Goal: Navigation & Orientation: Find specific page/section

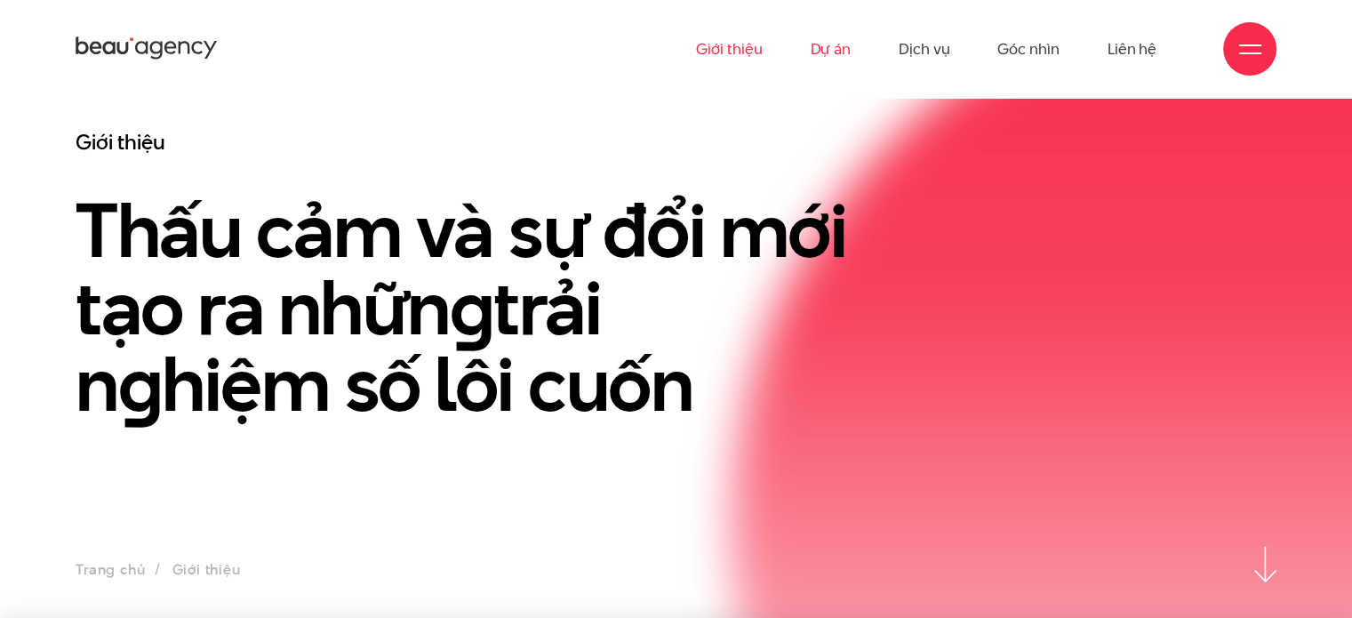
click at [829, 36] on link "Dự án" at bounding box center [830, 49] width 41 height 98
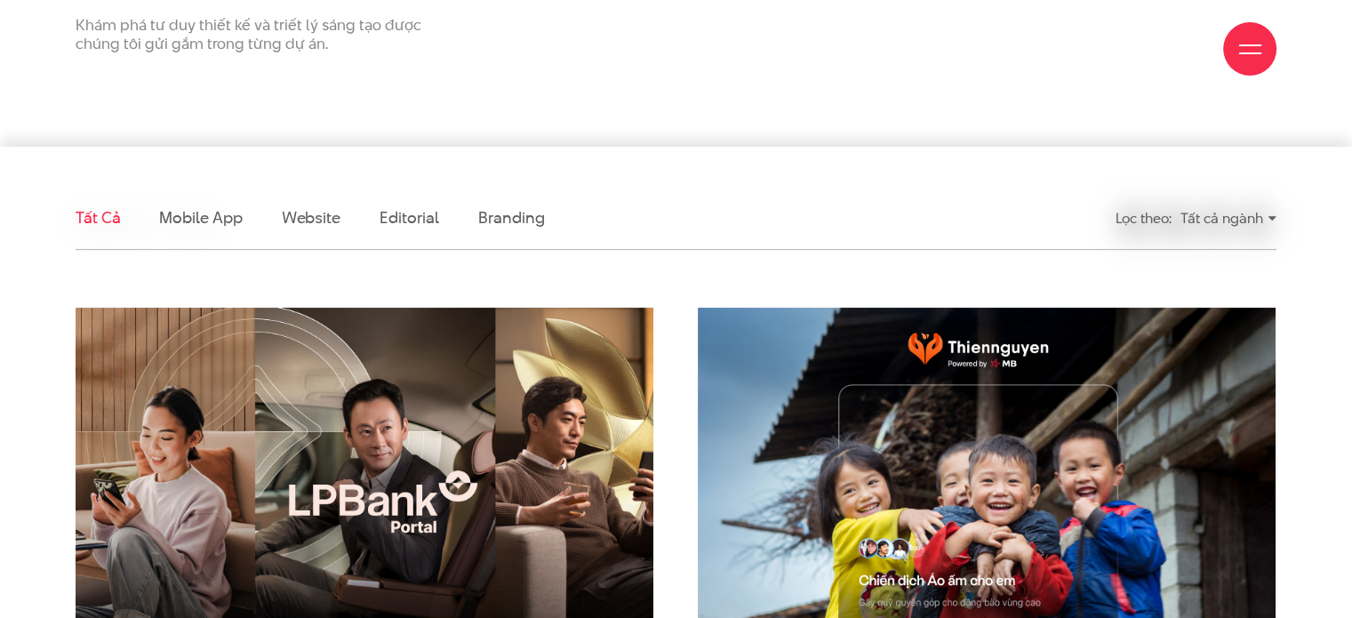
scroll to position [352, 0]
click at [287, 215] on link "Website" at bounding box center [311, 216] width 59 height 22
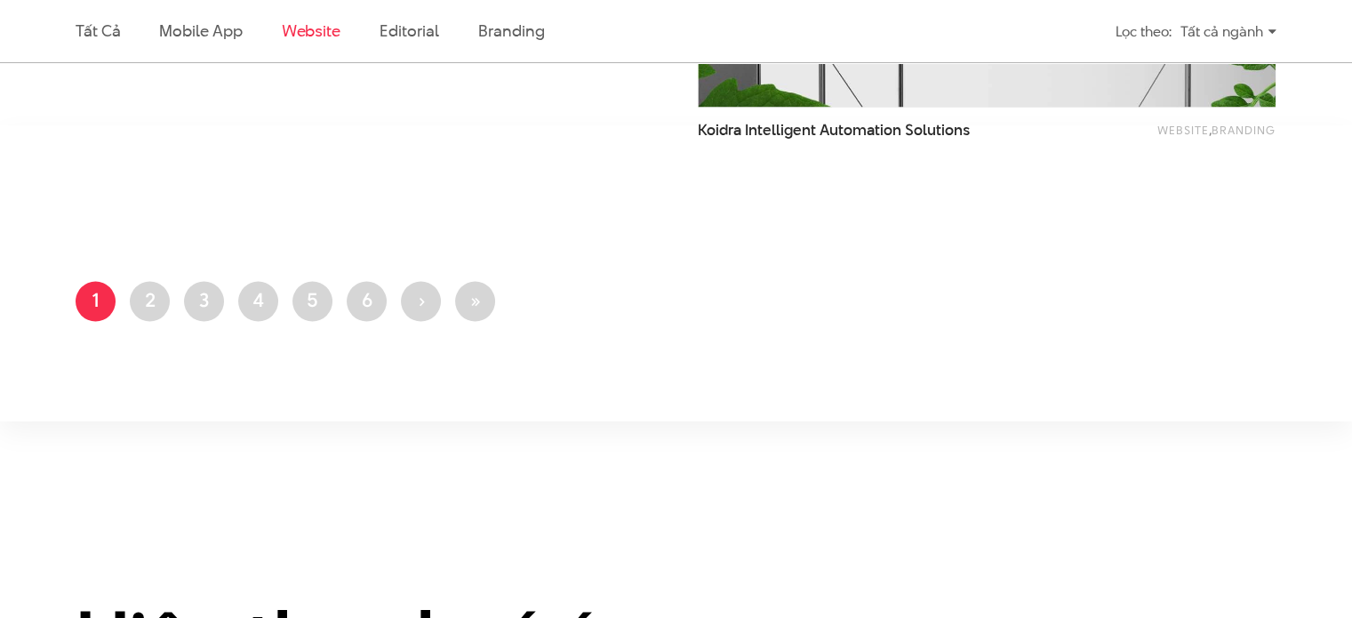
scroll to position [3024, 0]
click at [162, 309] on link "Trang 2" at bounding box center [150, 303] width 40 height 40
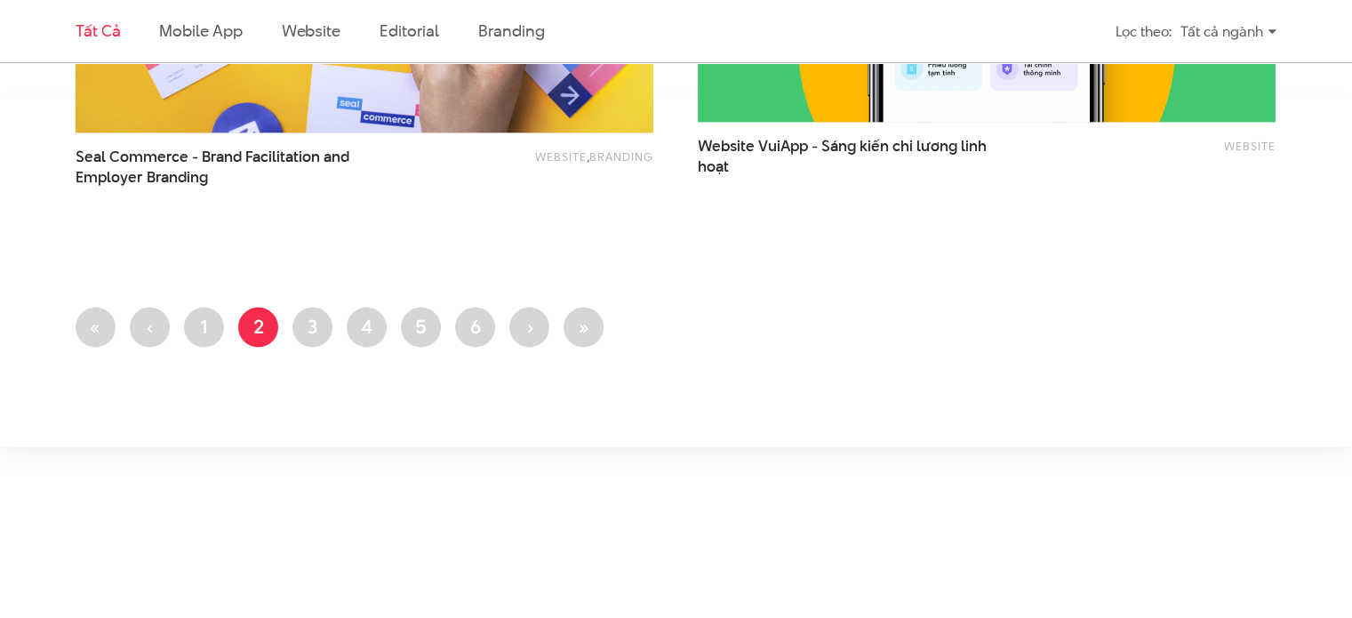
scroll to position [3533, 0]
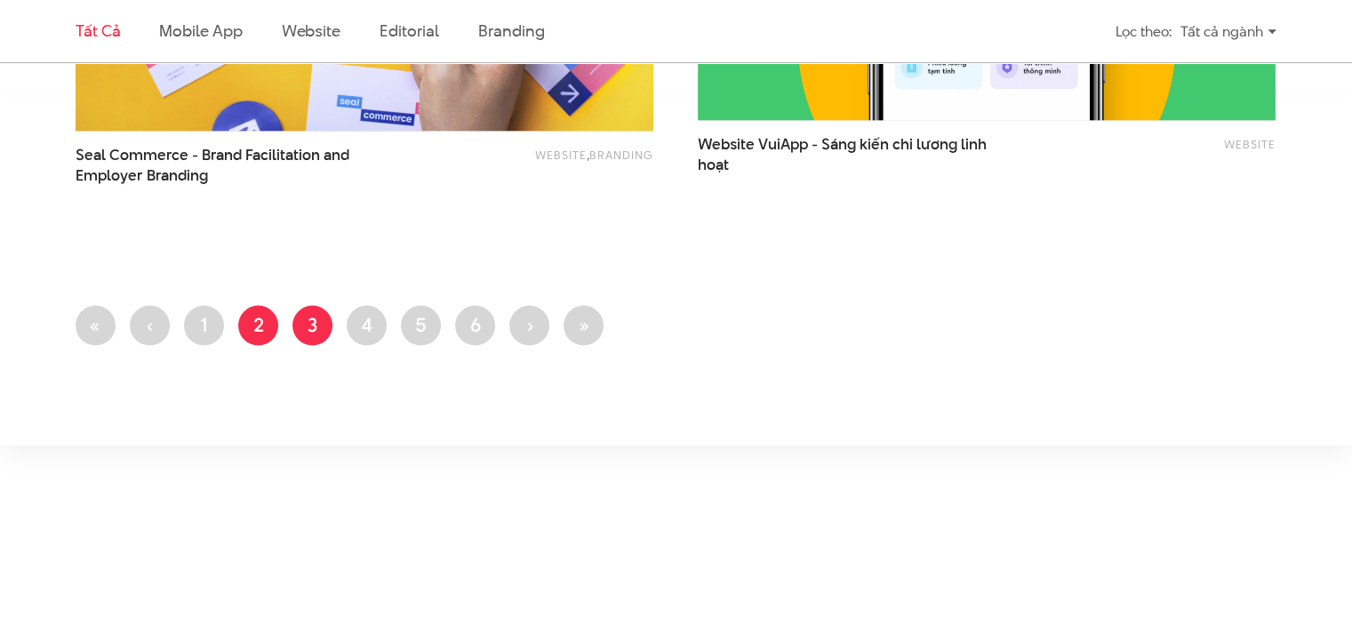
click at [309, 328] on link "Trang 3" at bounding box center [313, 326] width 40 height 40
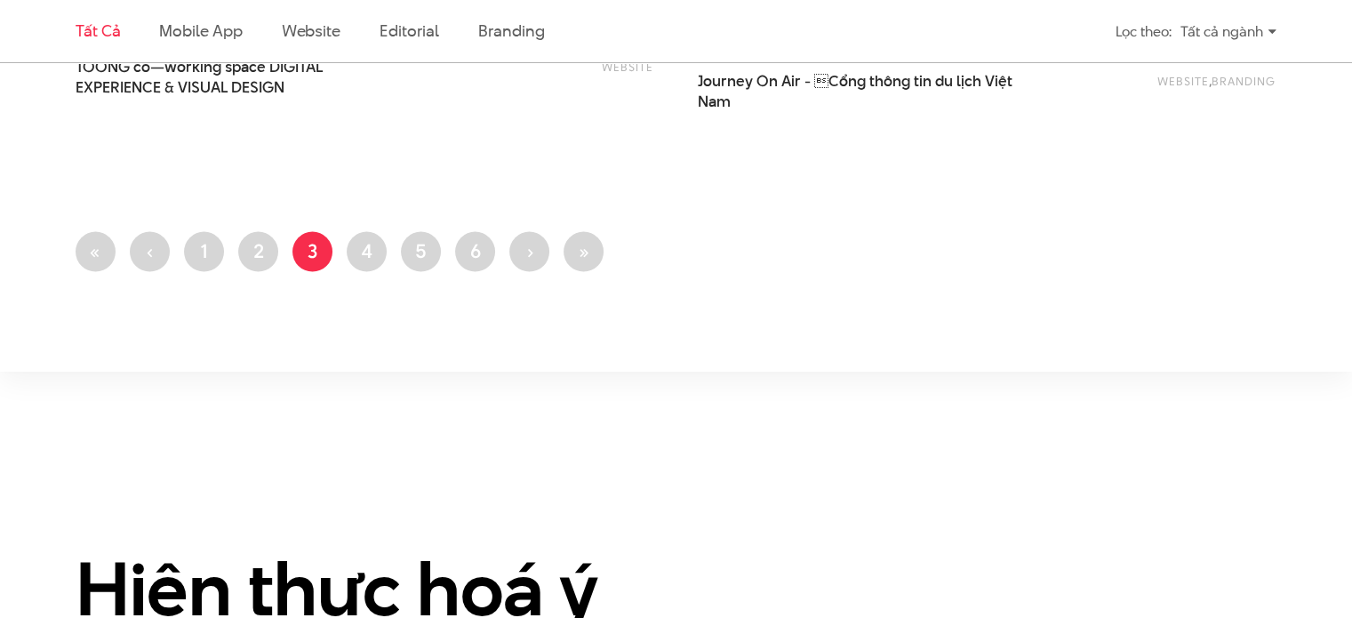
scroll to position [3621, 0]
click at [367, 255] on link "Trang 4" at bounding box center [367, 252] width 40 height 40
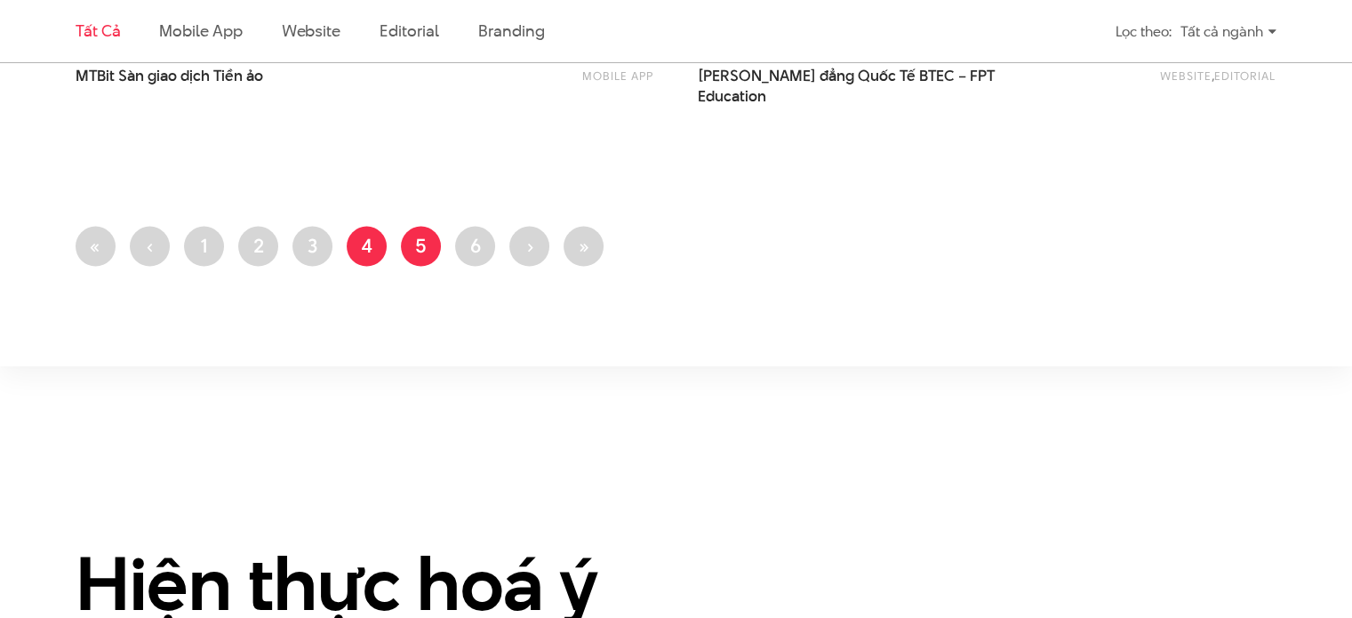
scroll to position [3600, 0]
click at [416, 246] on link "Trang 5" at bounding box center [421, 248] width 40 height 40
